Goal: Check status

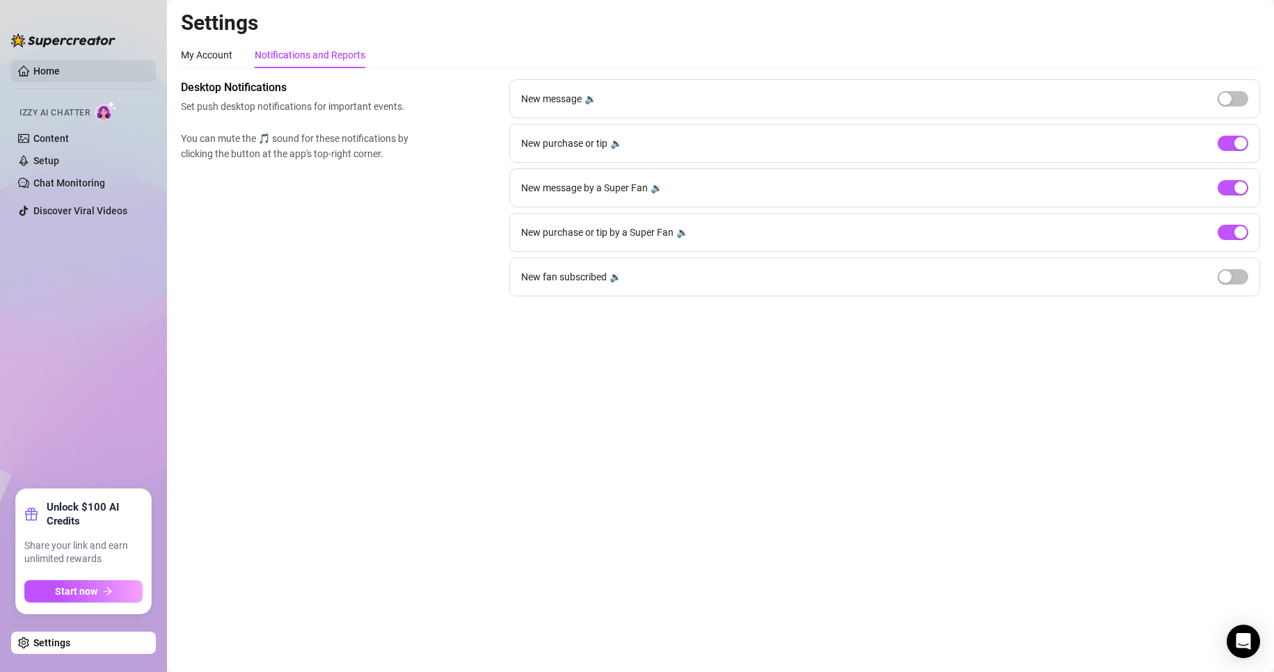
click at [41, 73] on link "Home" at bounding box center [46, 70] width 26 height 11
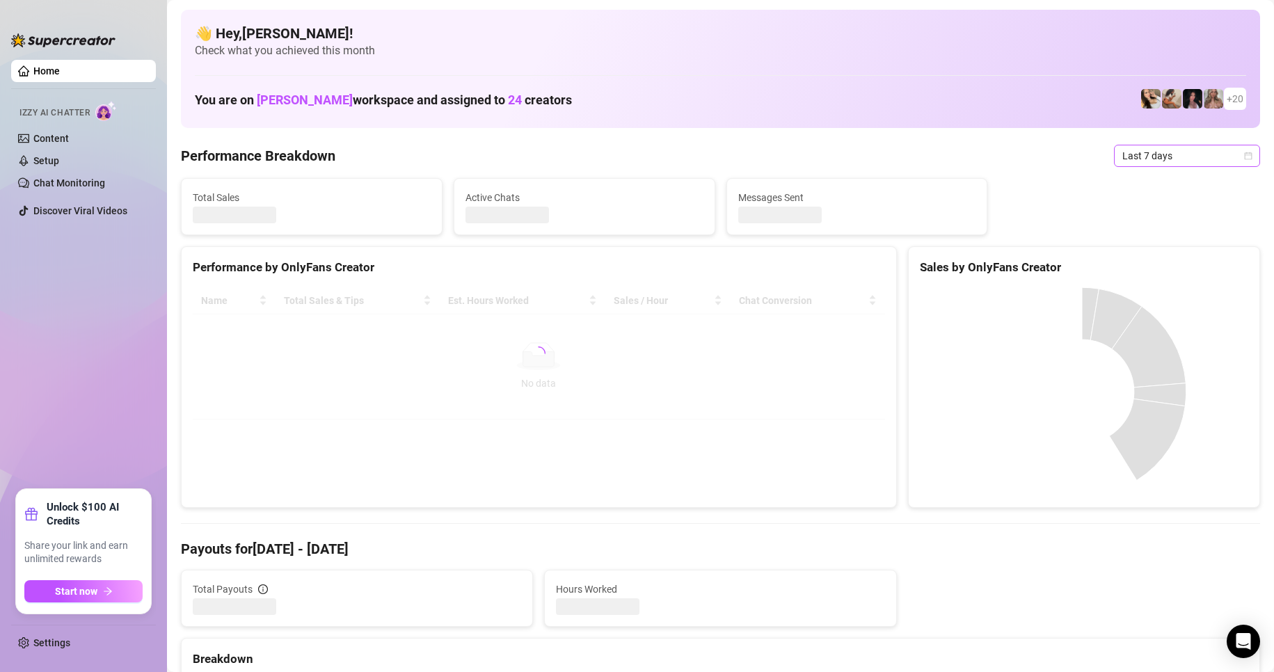
click at [1122, 159] on span "Last 7 days" at bounding box center [1186, 155] width 129 height 21
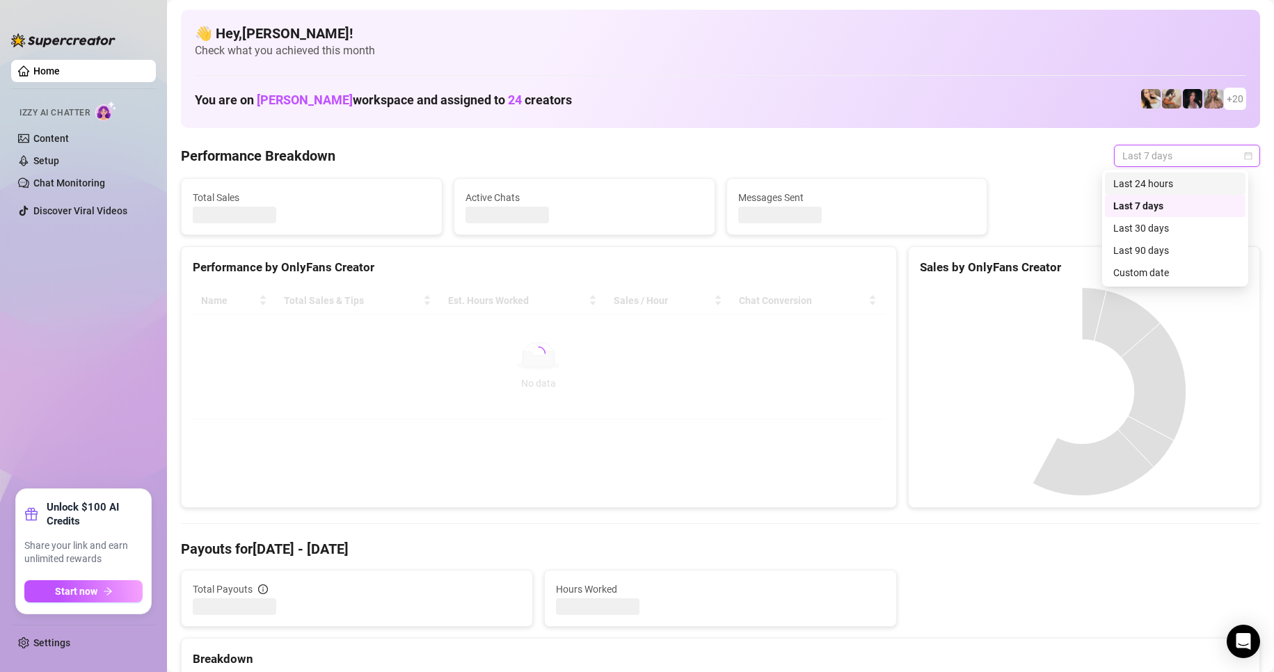
click at [1136, 273] on div "Custom date" at bounding box center [1175, 272] width 124 height 15
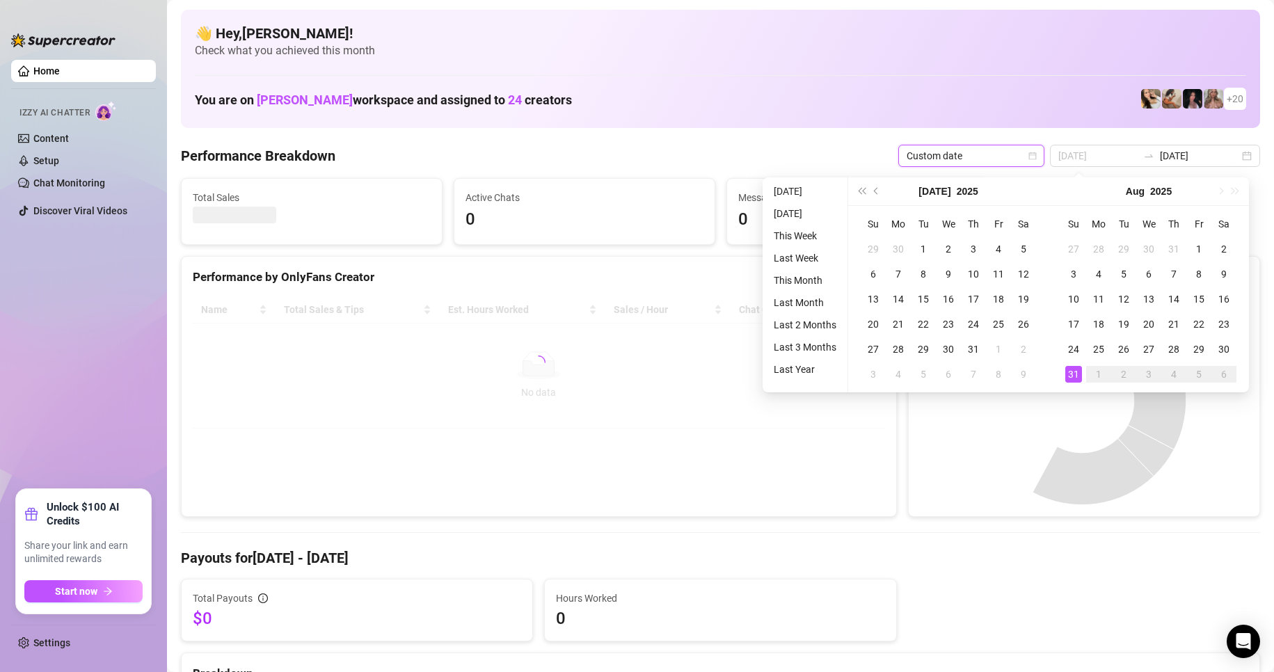
click at [1073, 380] on div "31" at bounding box center [1073, 374] width 17 height 17
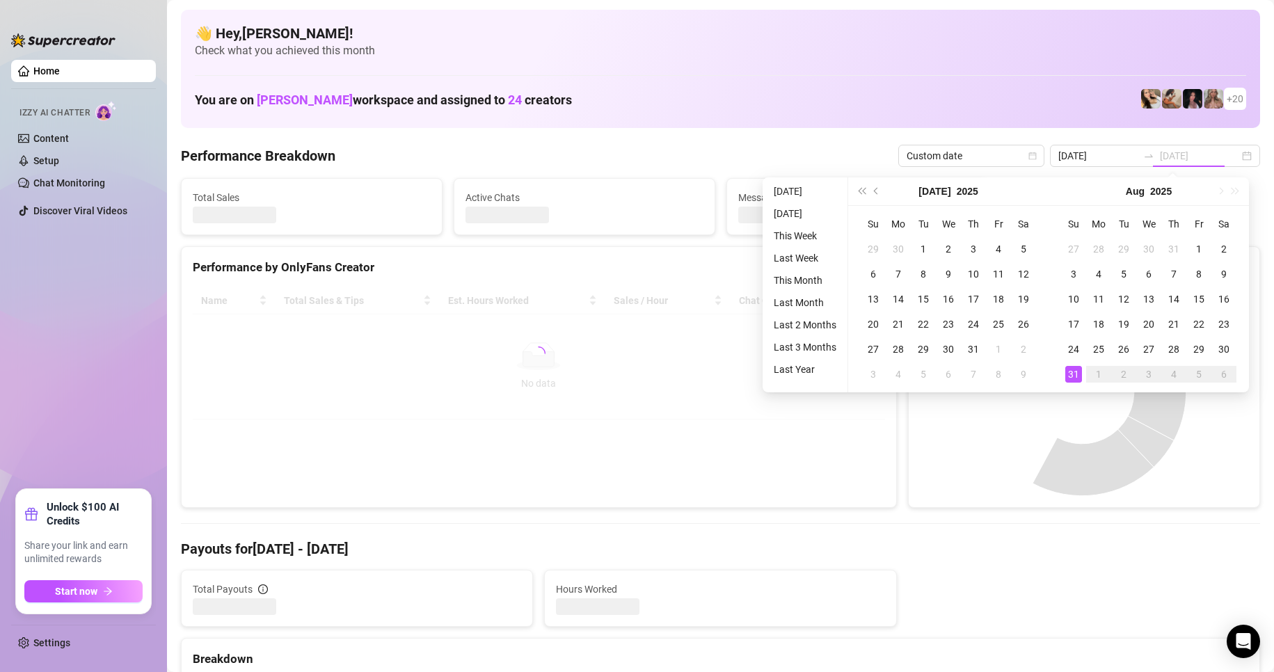
click at [1070, 372] on div "31" at bounding box center [1073, 374] width 17 height 17
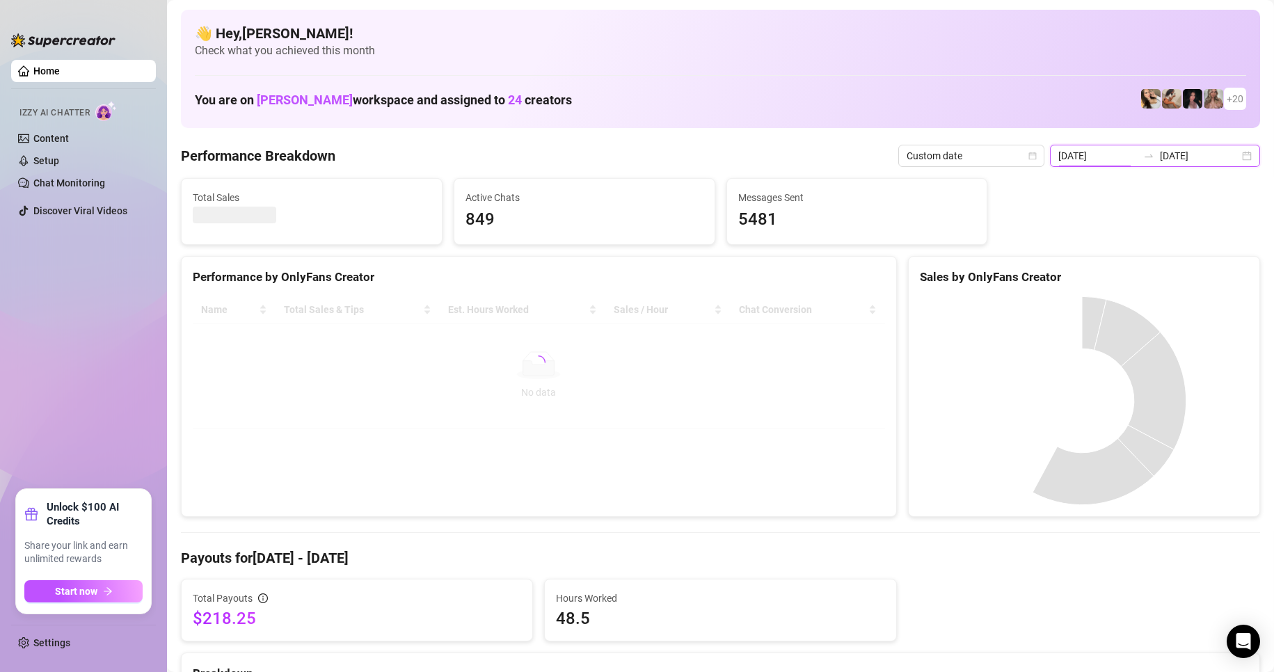
click at [1130, 154] on input "[DATE]" at bounding box center [1097, 155] width 79 height 15
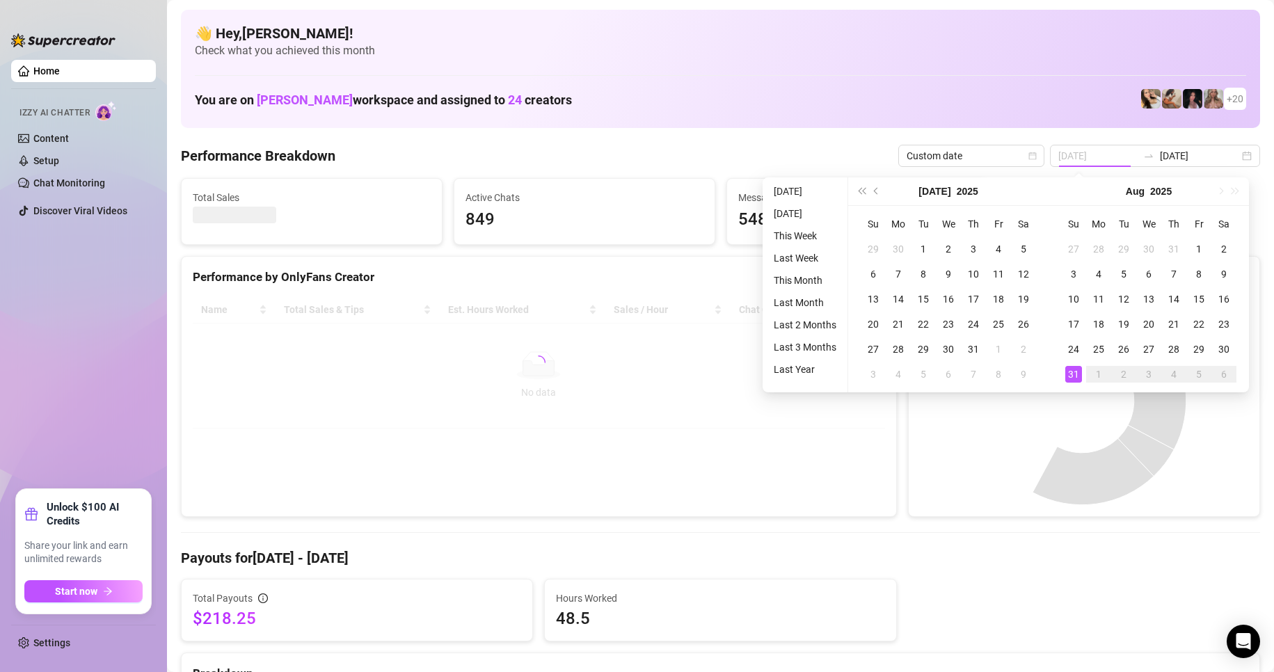
click at [1068, 373] on div "31" at bounding box center [1073, 374] width 17 height 17
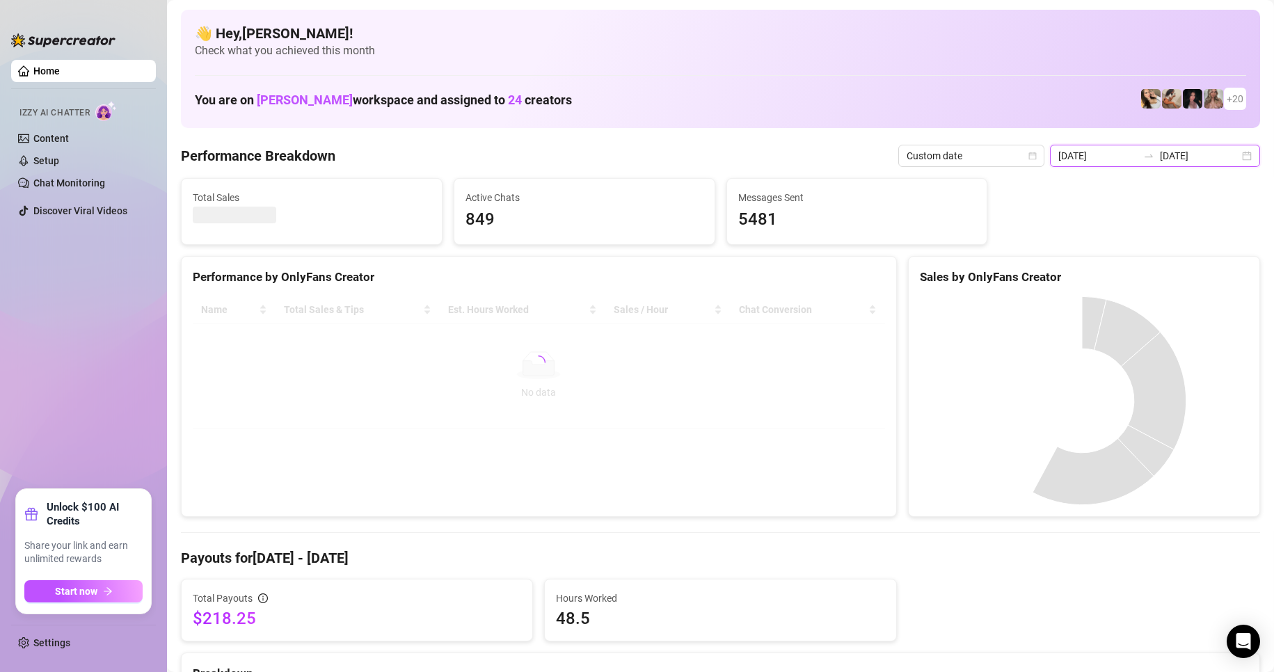
click at [1112, 161] on input "[DATE]" at bounding box center [1097, 155] width 79 height 15
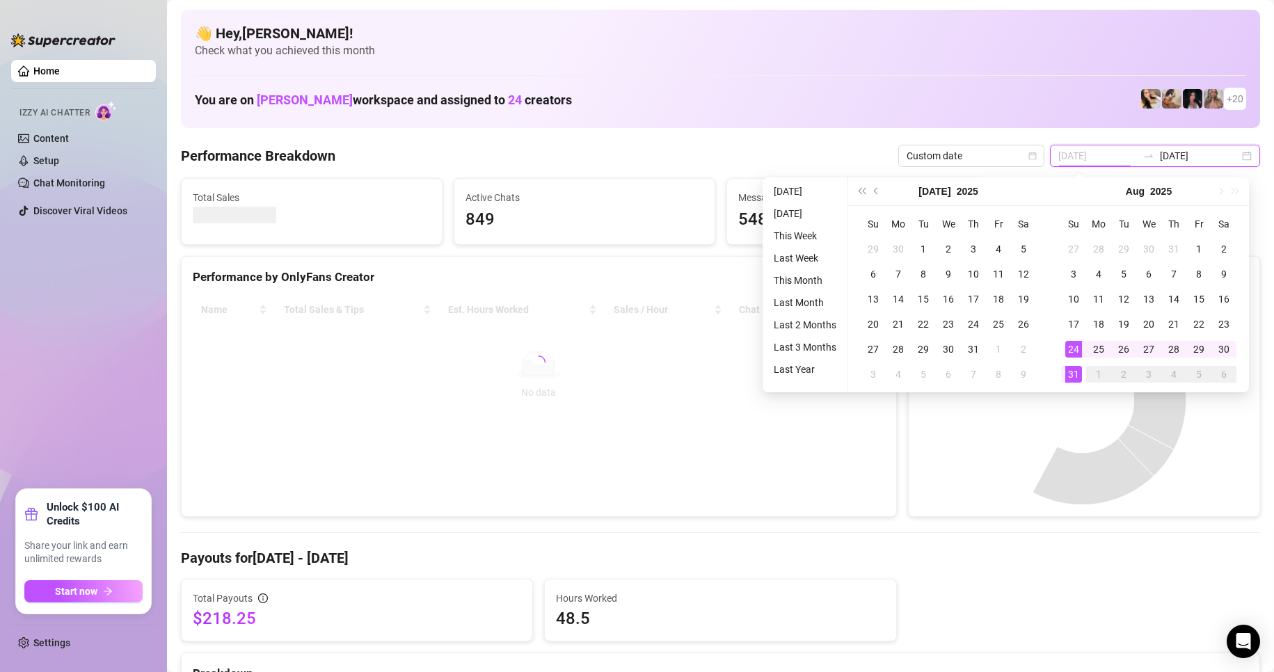
type input "[DATE]"
click at [1073, 372] on div "31" at bounding box center [1073, 374] width 17 height 17
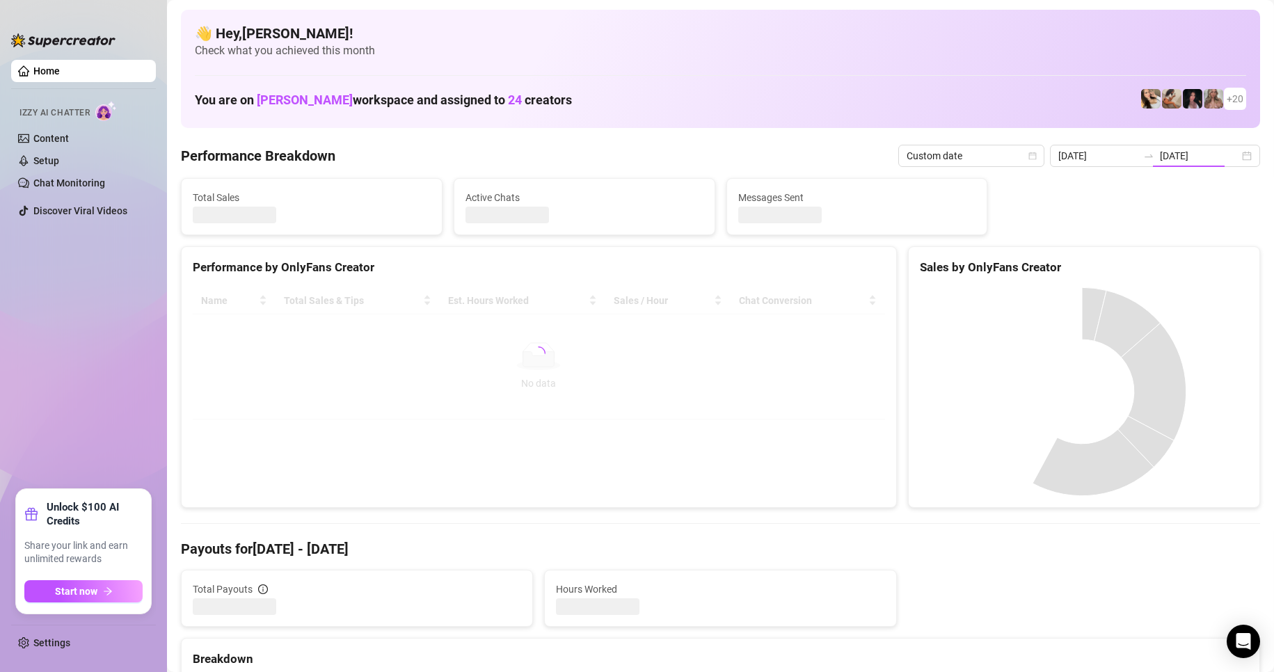
type input "[DATE]"
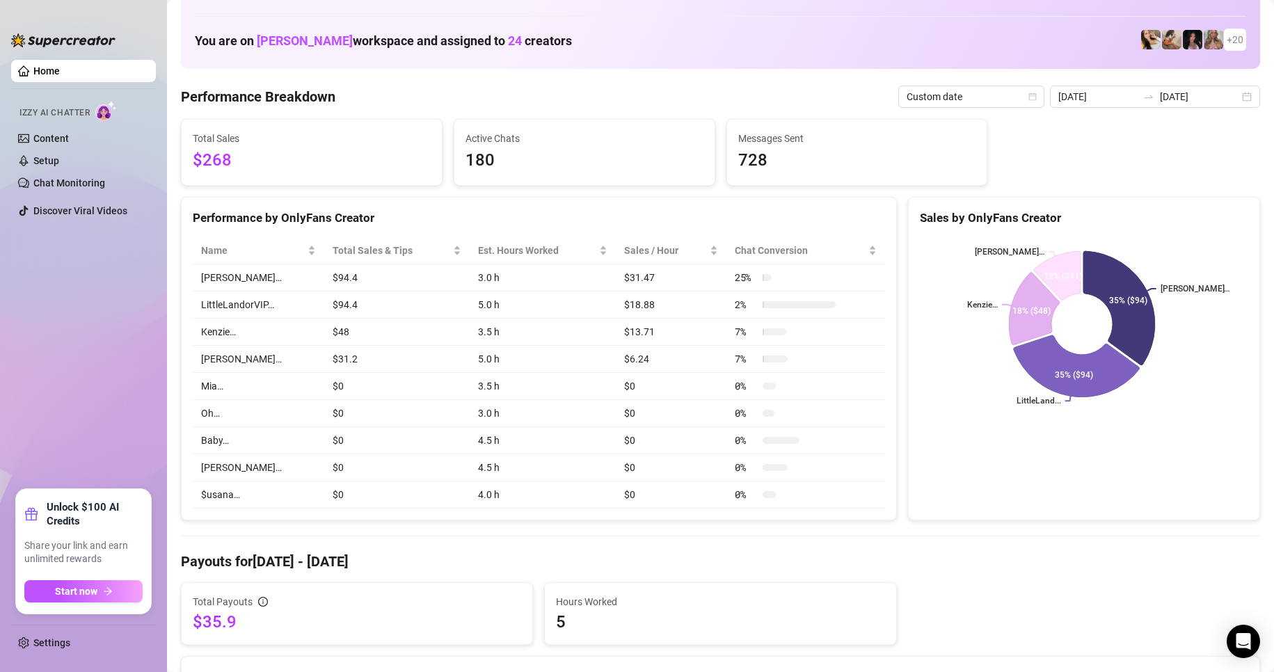
scroll to position [278, 0]
